Goal: Information Seeking & Learning: Find specific page/section

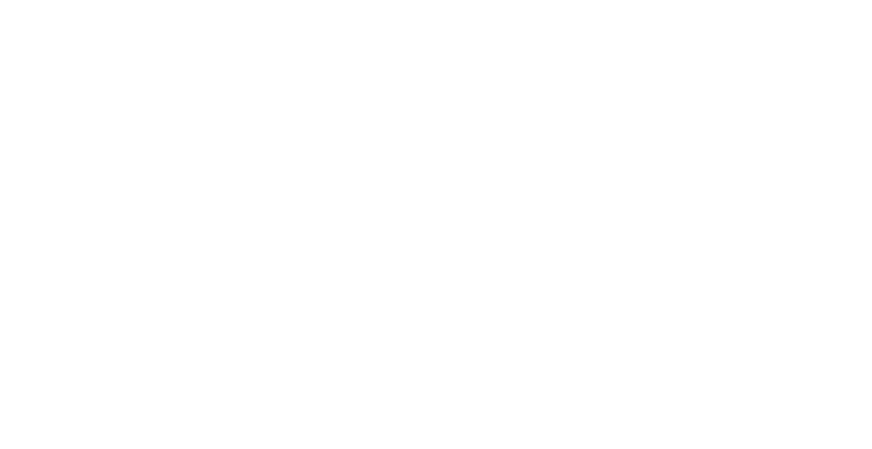
select select "Song"
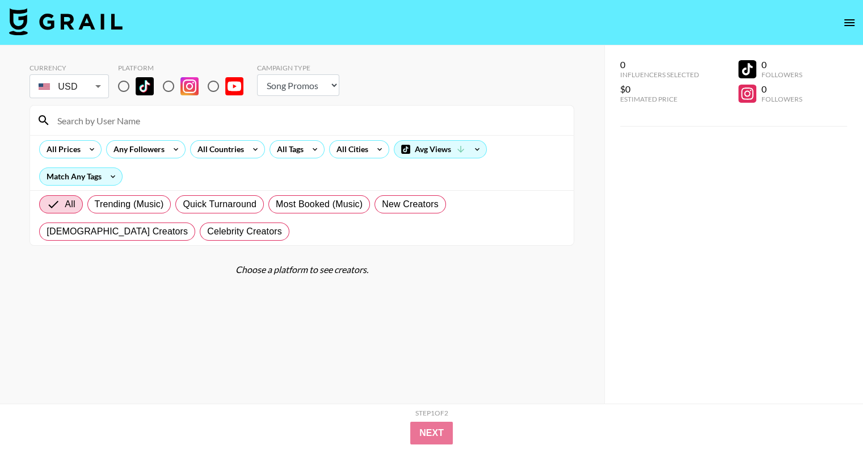
drag, startPoint x: 170, startPoint y: 89, endPoint x: 186, endPoint y: 94, distance: 17.2
click at [170, 89] on input "radio" at bounding box center [169, 86] width 24 height 24
radio input "true"
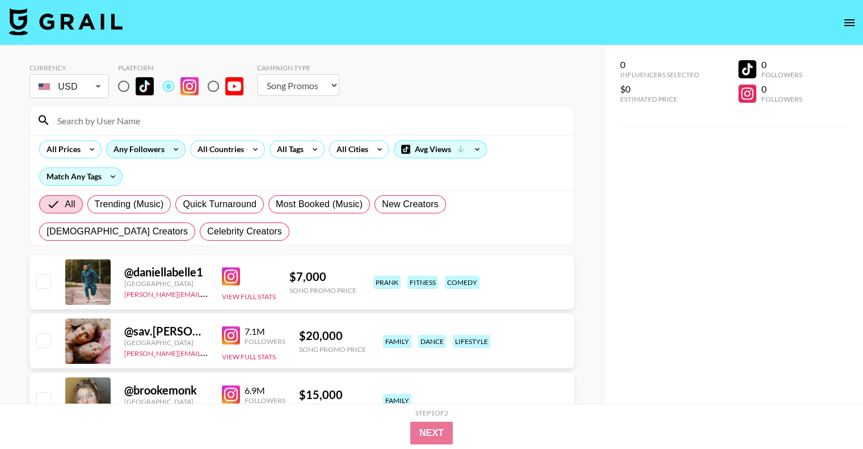
click at [150, 151] on div "Any Followers" at bounding box center [137, 149] width 60 height 17
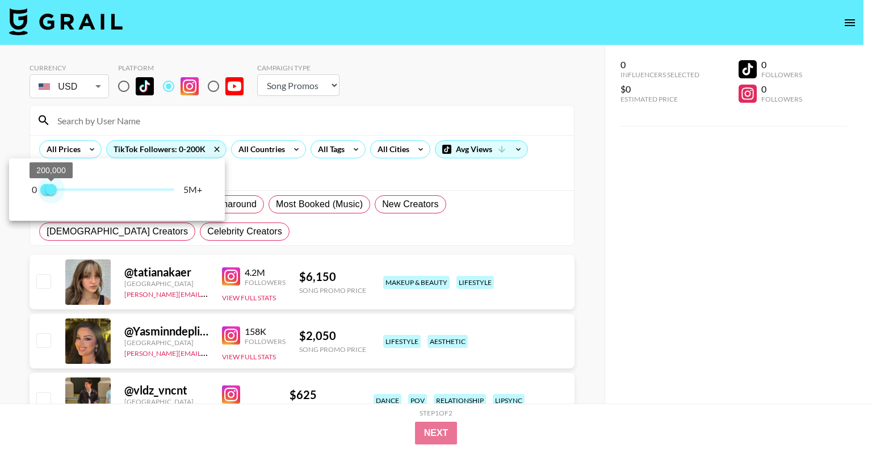
type input "300000"
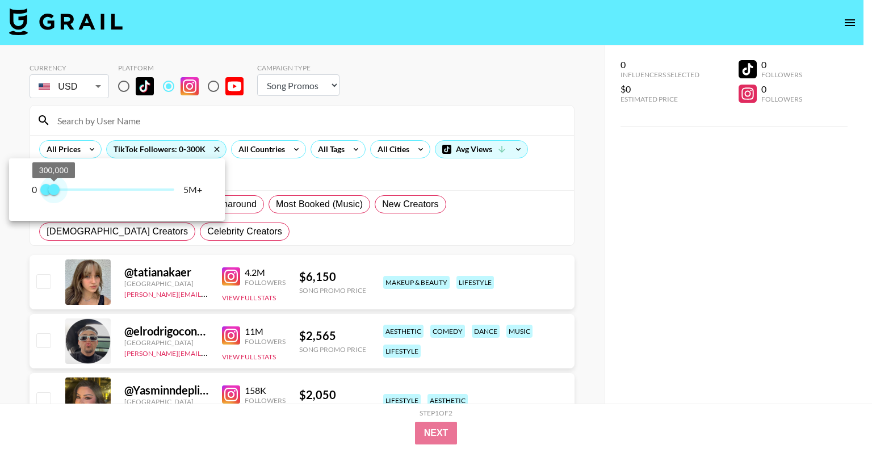
drag, startPoint x: 170, startPoint y: 188, endPoint x: 54, endPoint y: 194, distance: 116.0
click at [54, 194] on span "300,000" at bounding box center [53, 189] width 11 height 11
click at [515, 93] on div at bounding box center [436, 224] width 872 height 449
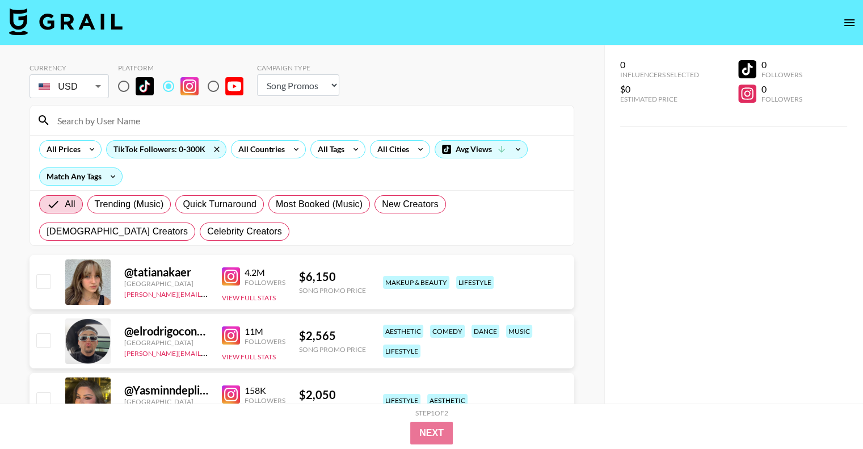
click at [89, 112] on input at bounding box center [309, 120] width 517 height 18
paste input "veronikalosyuk"
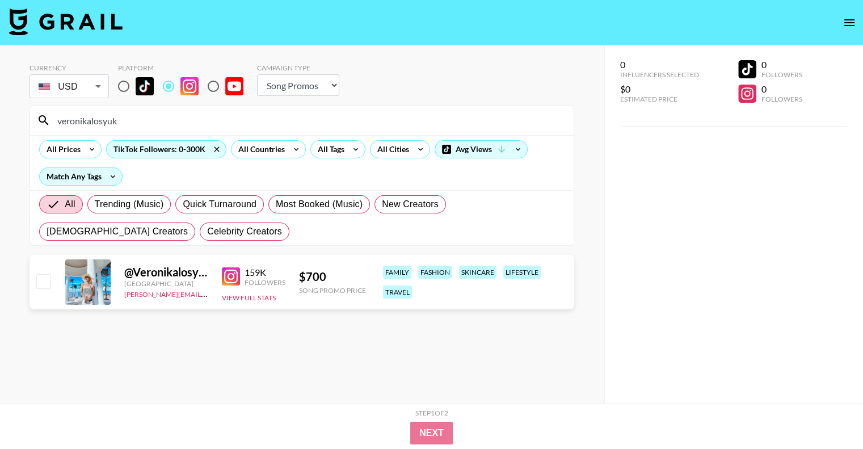
type input "veronikalosyuk"
click at [331, 349] on section "Currency USD USD ​ Platform Campaign Type Choose Type... Song Promos Brand Prom…" at bounding box center [302, 233] width 545 height 358
